Goal: Transaction & Acquisition: Subscribe to service/newsletter

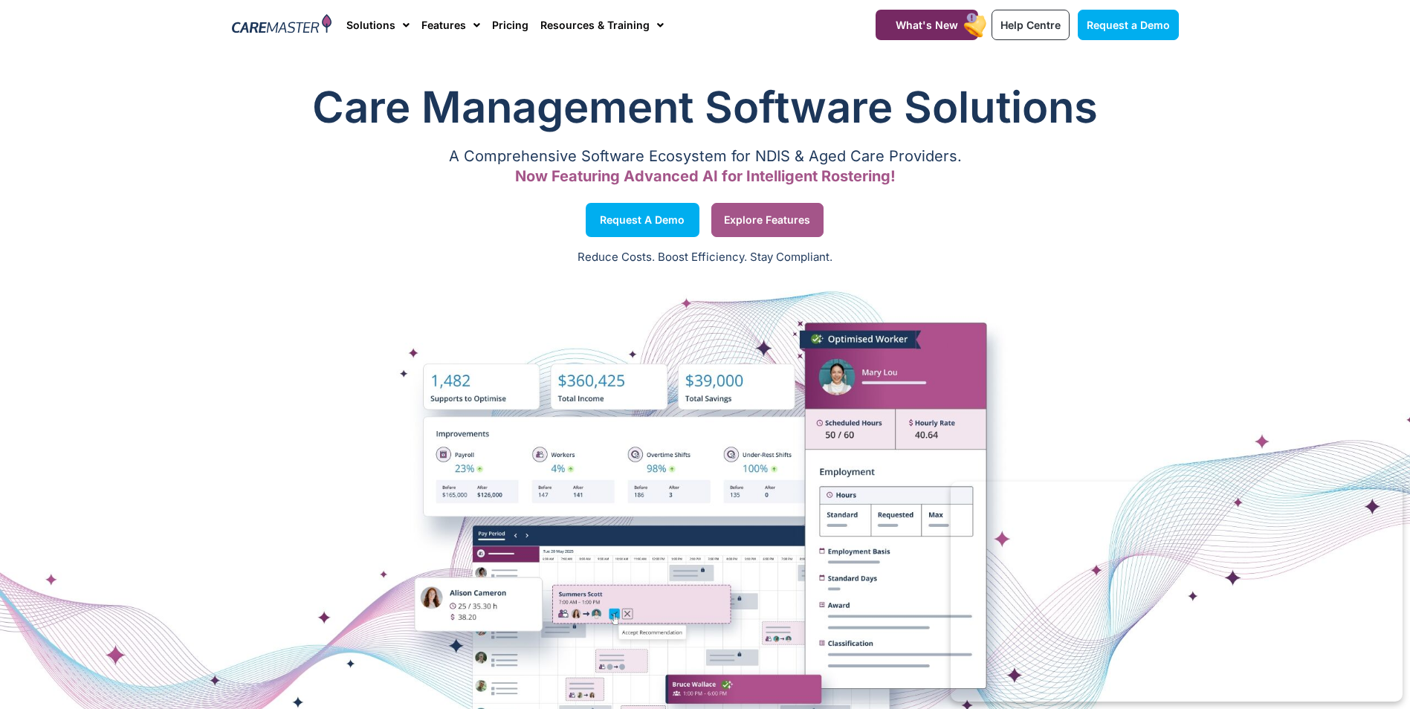
click at [733, 219] on span "Explore Features" at bounding box center [767, 219] width 86 height 7
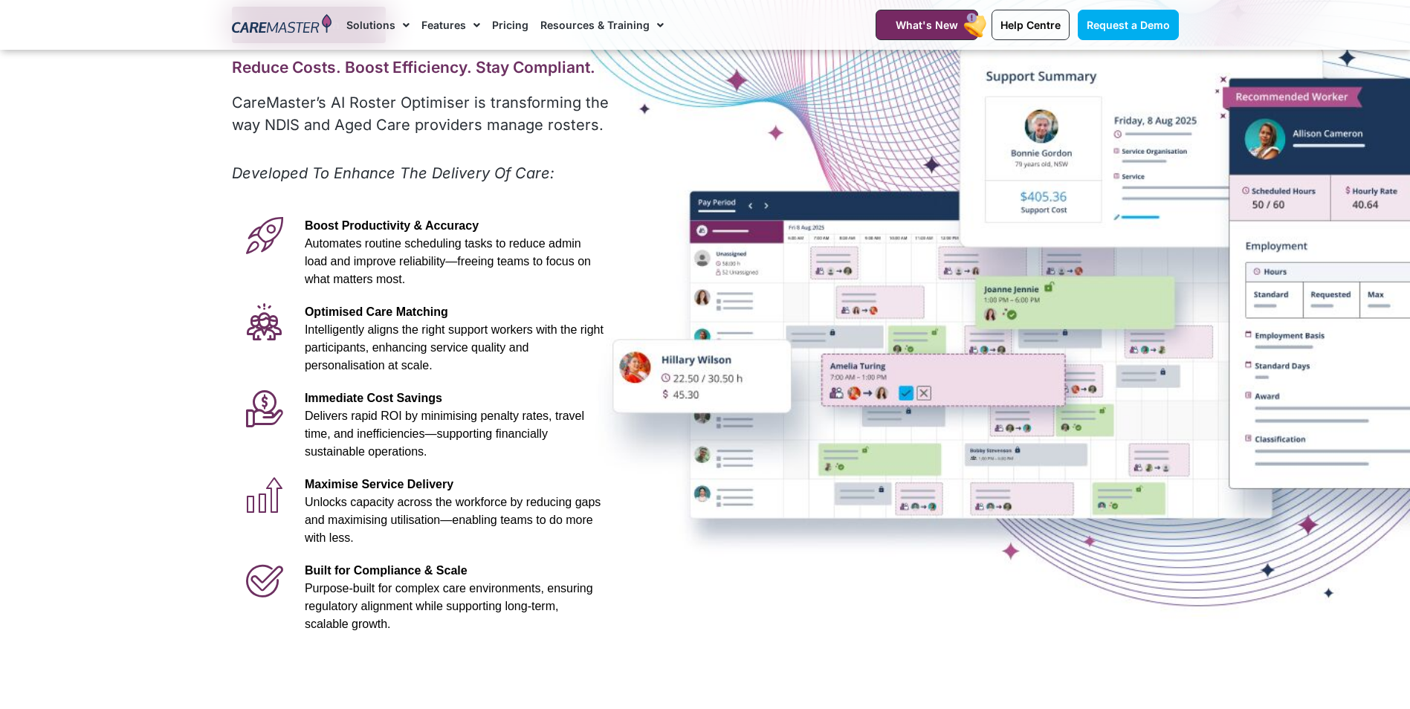
scroll to position [149, 0]
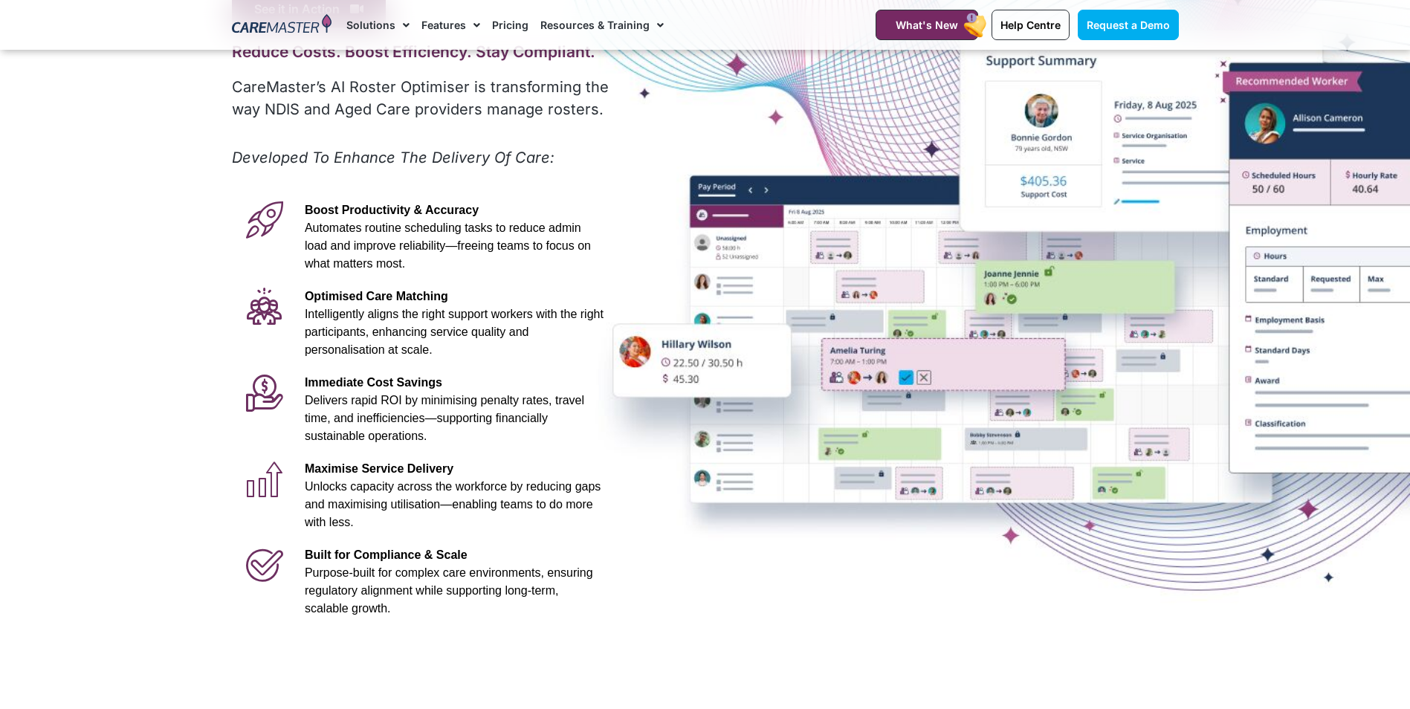
click at [492, 17] on link "Pricing" at bounding box center [510, 25] width 36 height 50
